Goal: Task Accomplishment & Management: Manage account settings

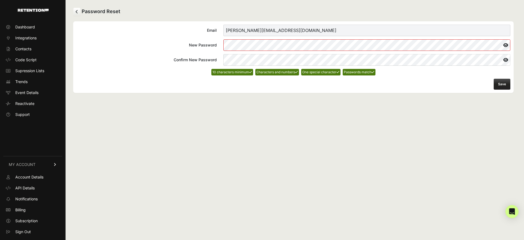
click at [497, 88] on button "Save" at bounding box center [502, 84] width 17 height 11
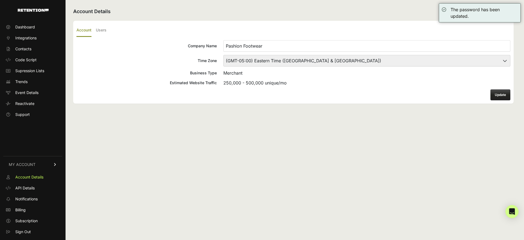
click at [498, 97] on button "Update" at bounding box center [500, 94] width 20 height 11
